Goal: Find specific page/section: Find specific page/section

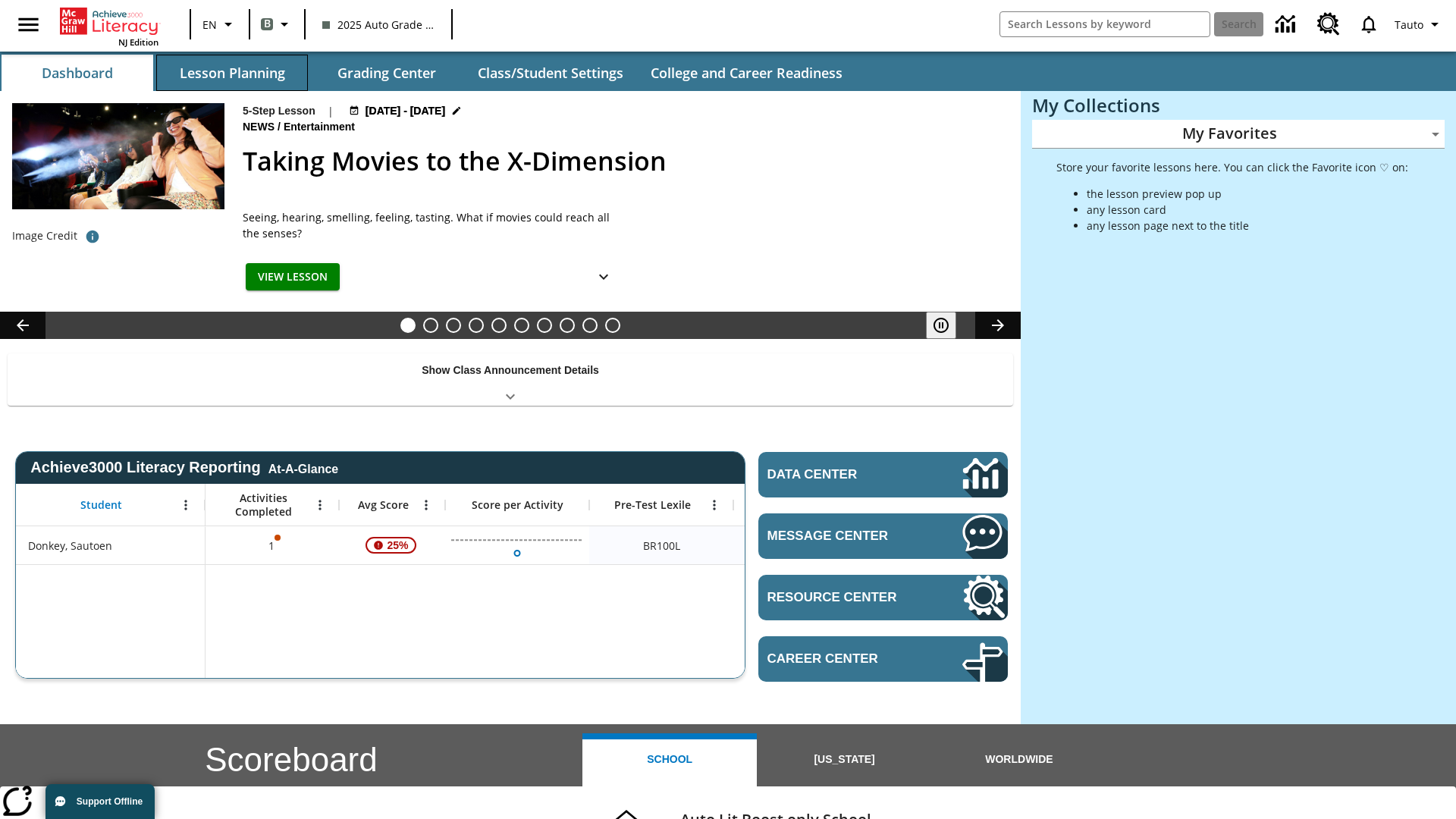
click at [232, 73] on button "Lesson Planning" at bounding box center [232, 73] width 152 height 36
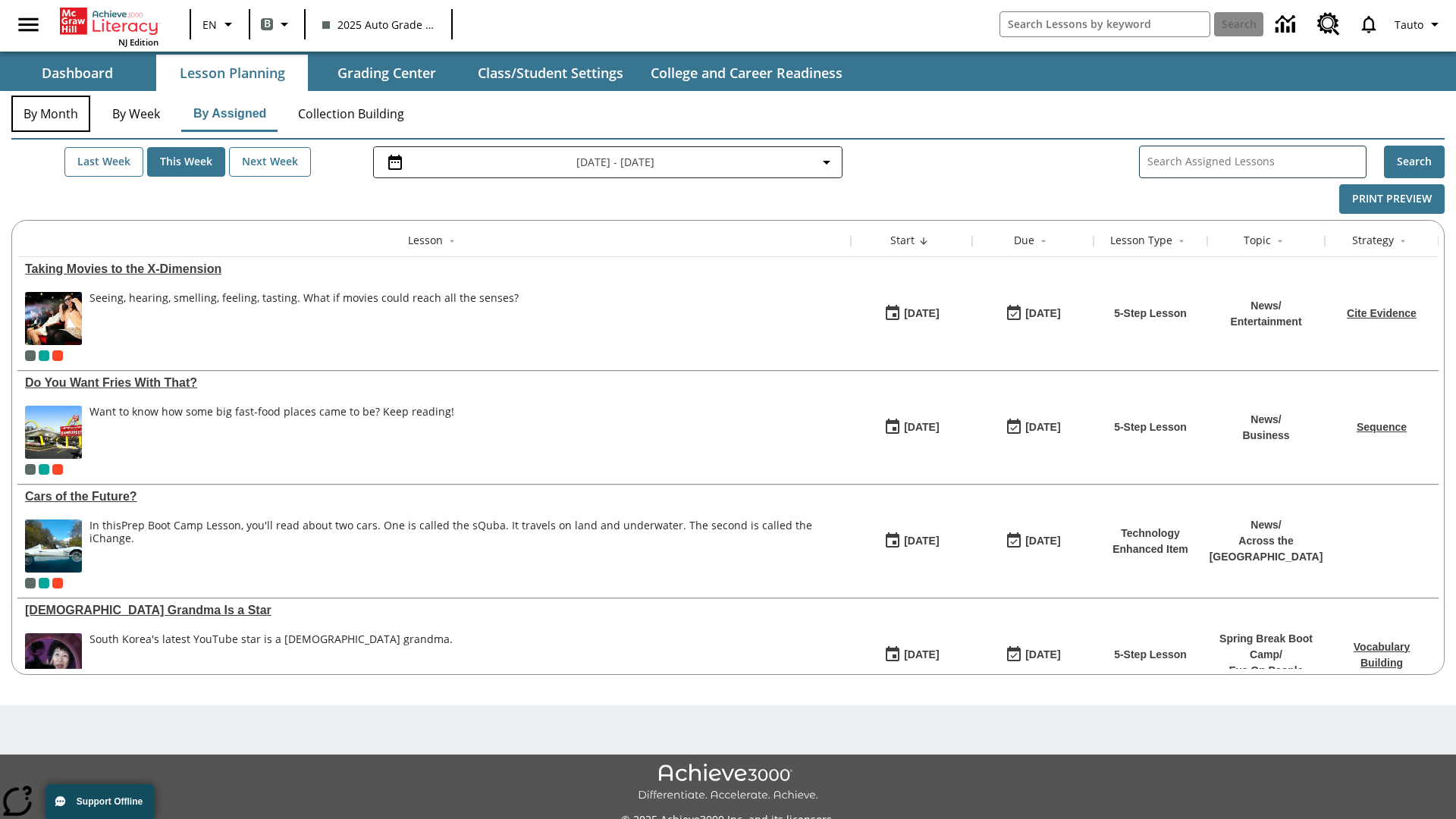
click at [51, 114] on button "By Month" at bounding box center [51, 114] width 79 height 36
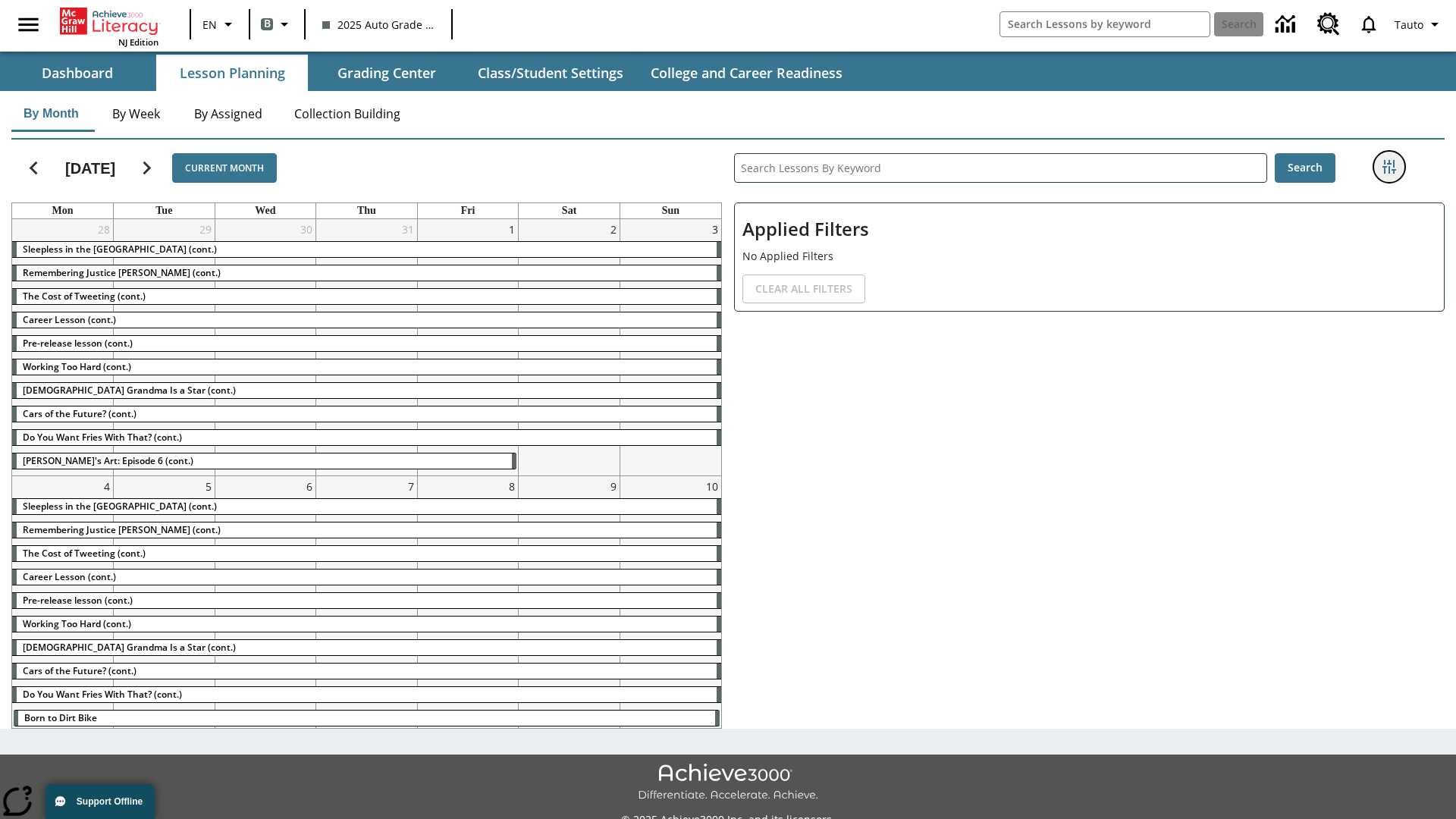
click at [1389, 167] on icon "Filters Side menu" at bounding box center [1389, 167] width 13 height 13
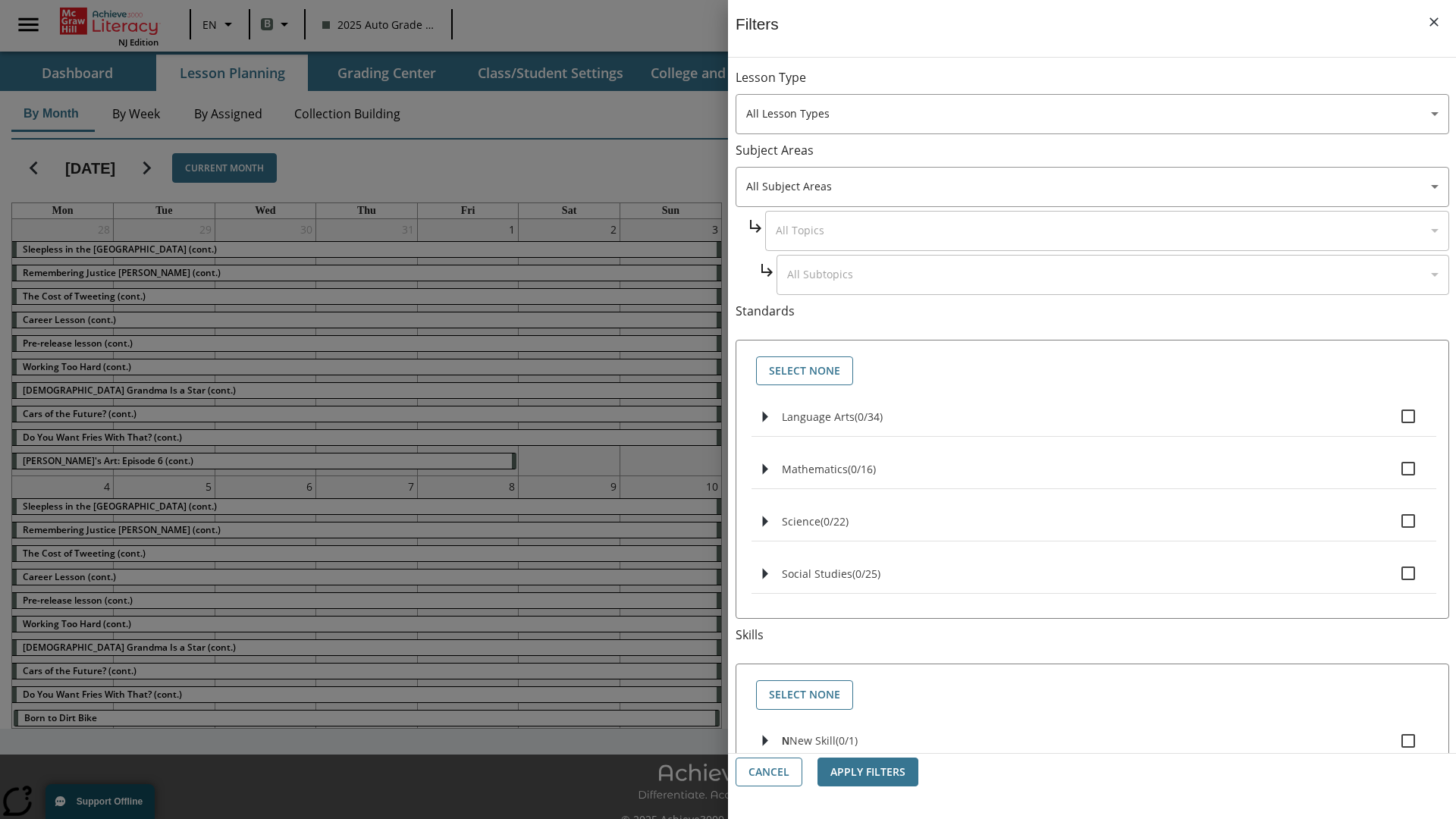
click at [1092, 540] on body "Skip to main content NJ Edition EN B 2025 Auto Grade 1 B Search 0 Tauto Dashboa…" at bounding box center [728, 426] width 1456 height 853
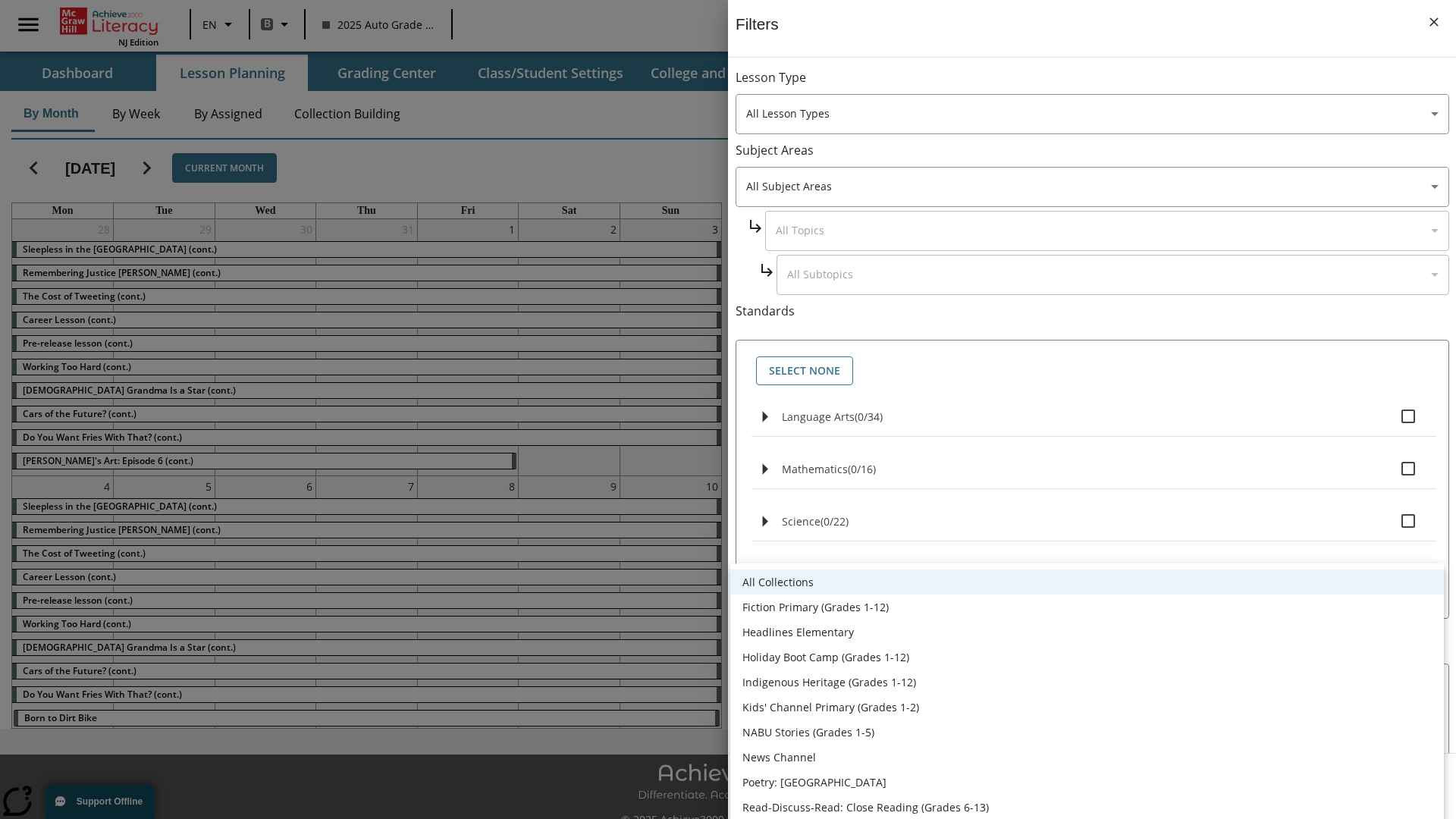
scroll to position [631, 0]
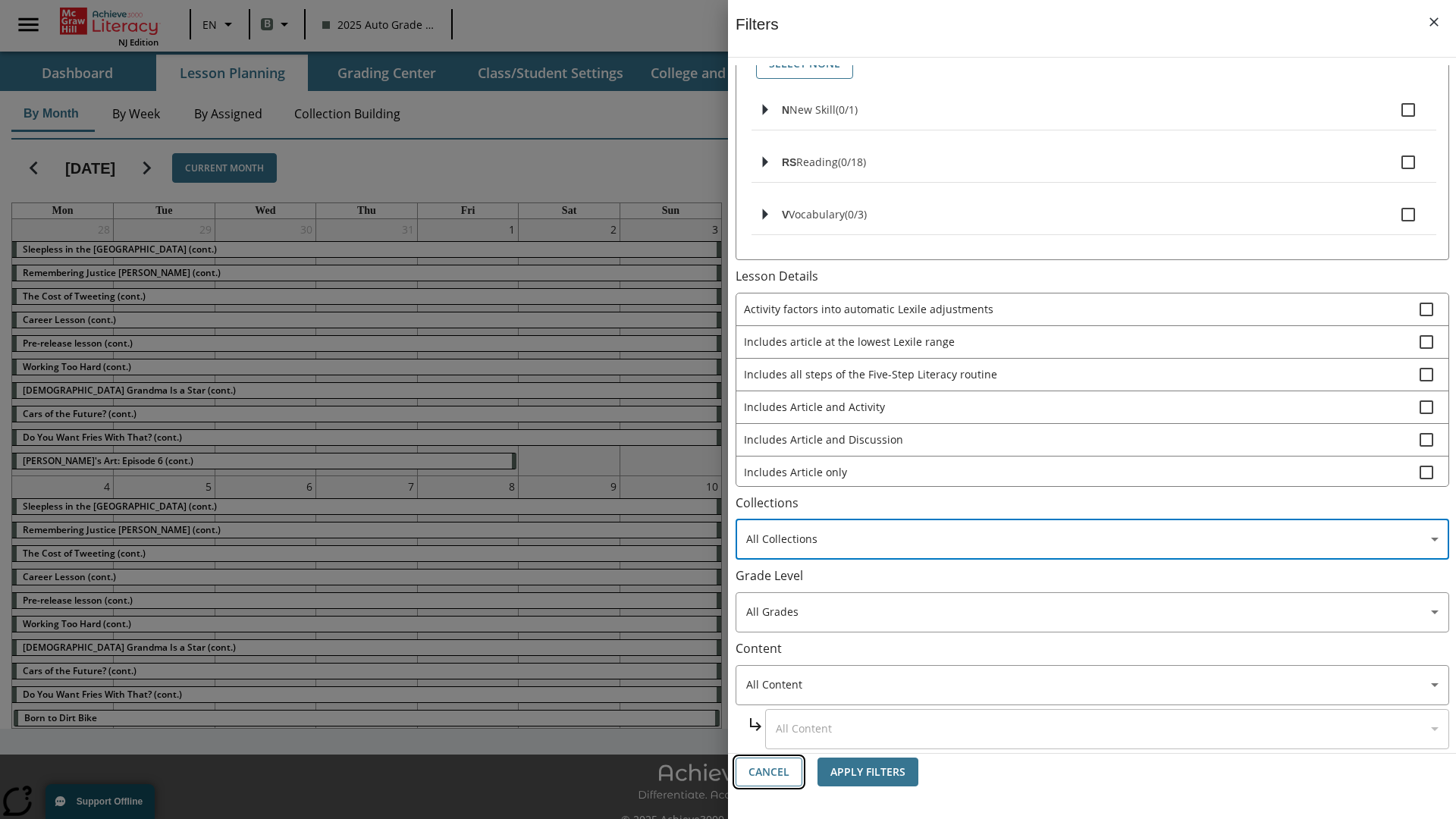
click at [769, 773] on button "Cancel" at bounding box center [769, 773] width 67 height 30
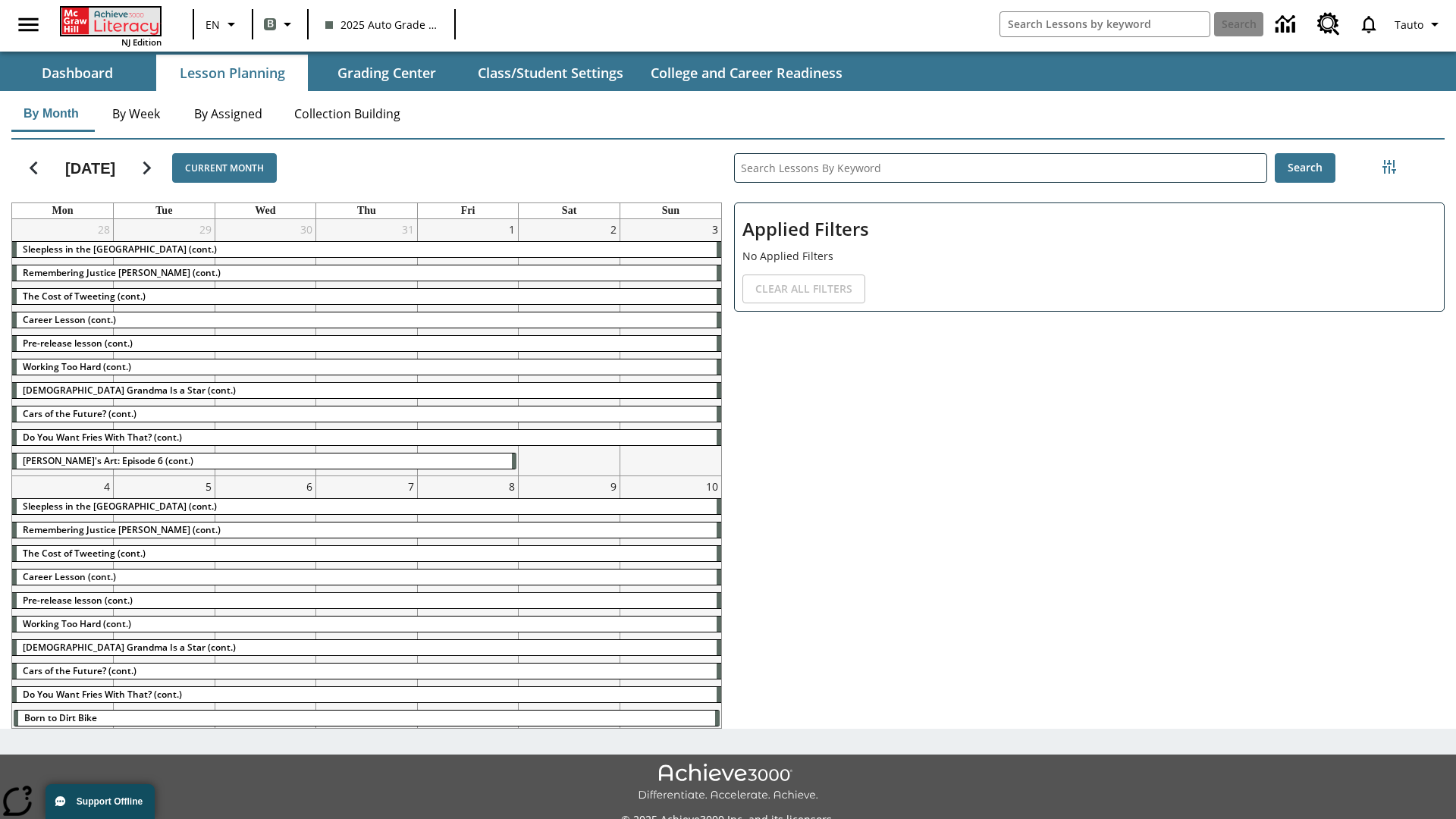
click at [109, 21] on icon "Home" at bounding box center [112, 21] width 101 height 27
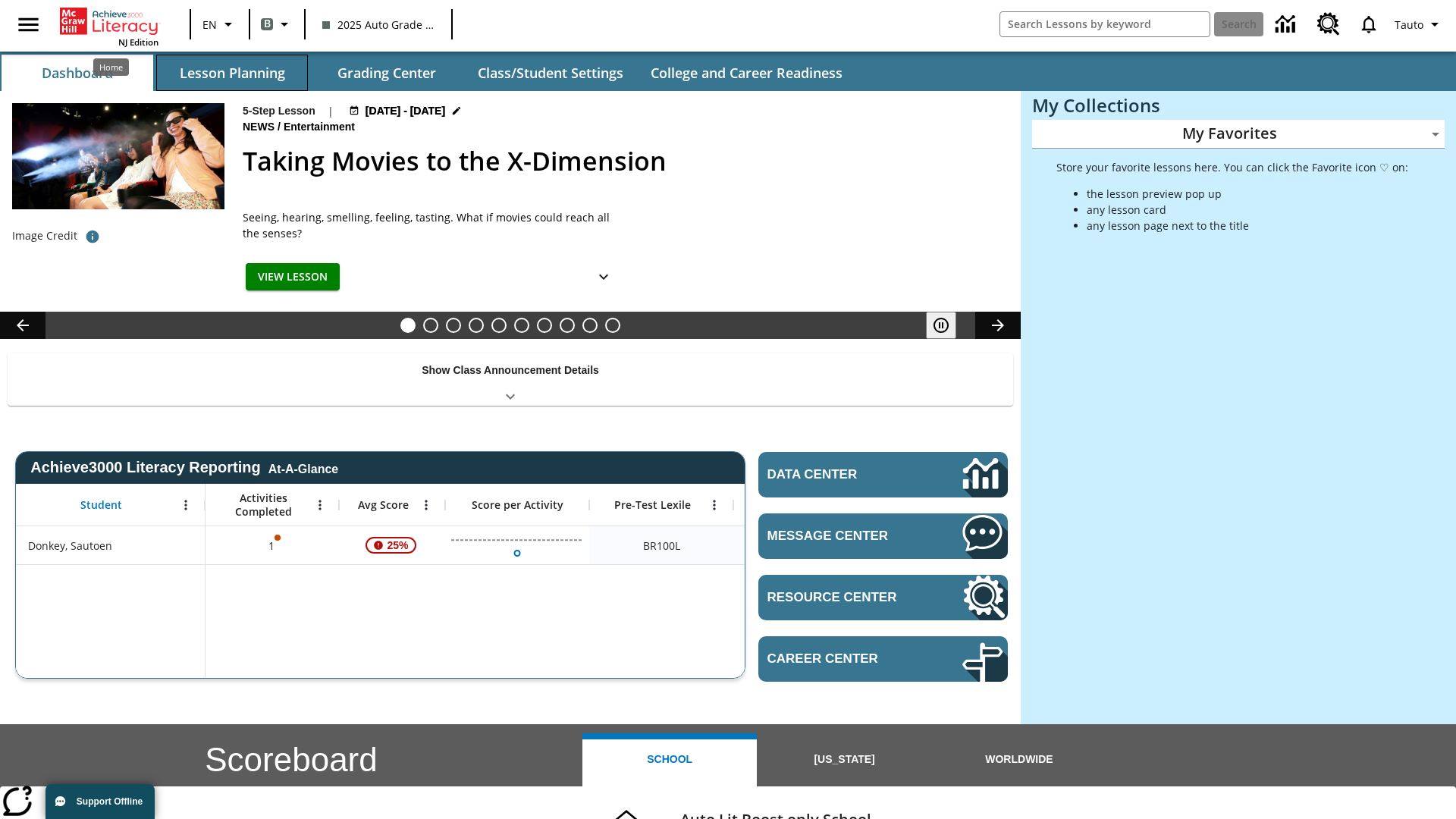
click at [232, 73] on button "Lesson Planning" at bounding box center [232, 73] width 152 height 36
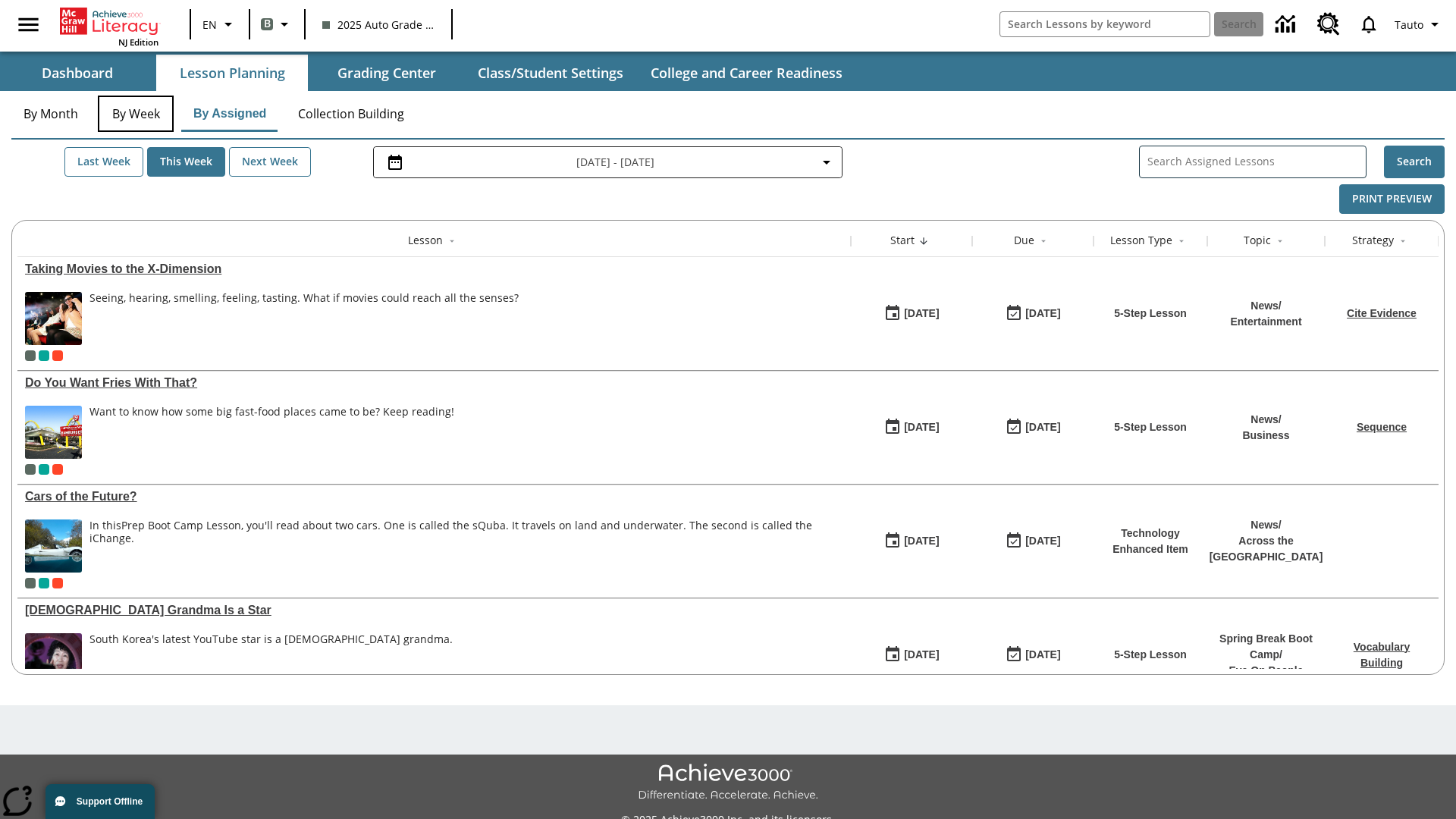
click at [136, 114] on button "By Week" at bounding box center [136, 114] width 76 height 36
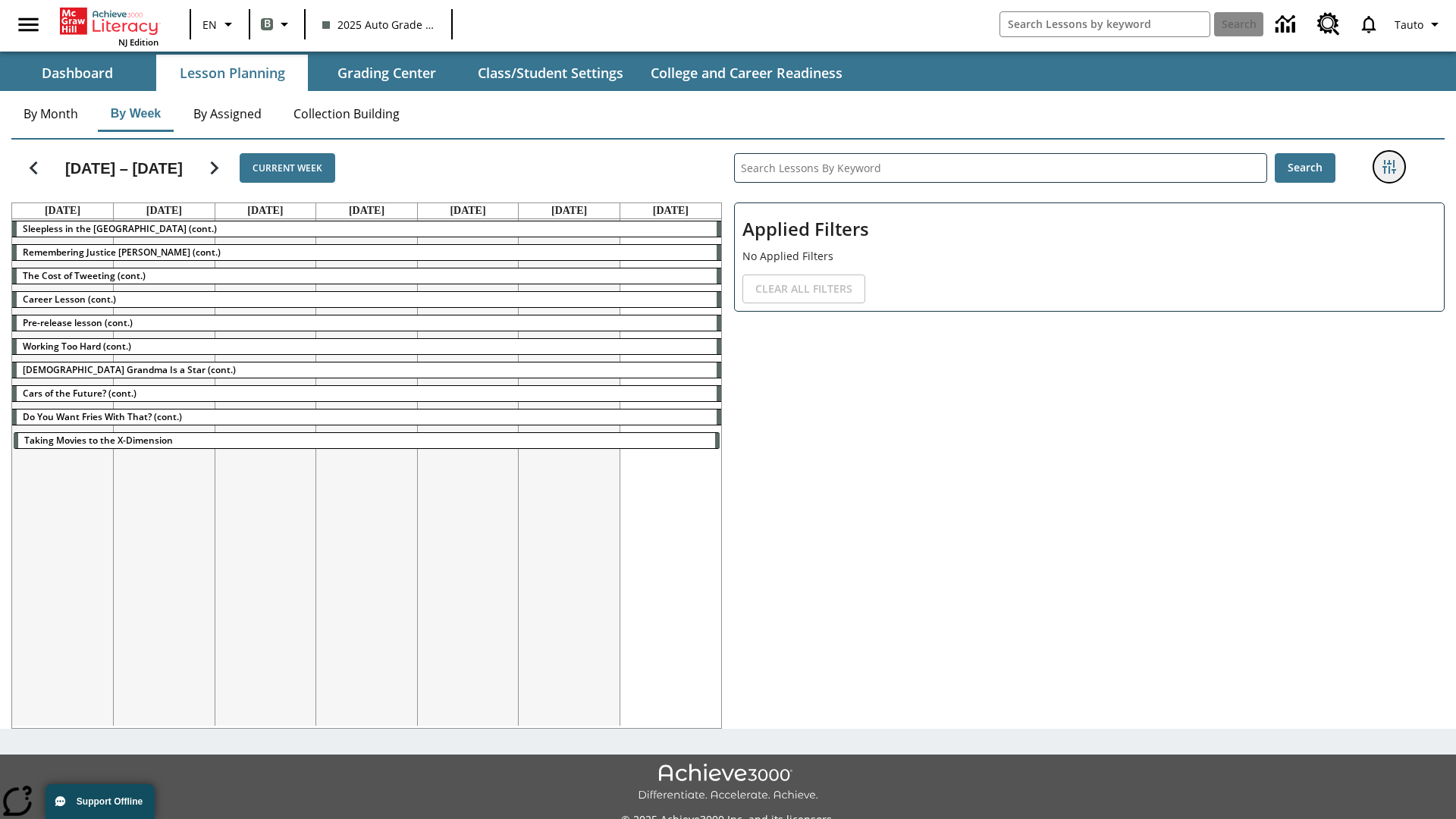
click at [1389, 167] on icon "Filters Side menu" at bounding box center [1389, 167] width 13 height 13
